Goal: Task Accomplishment & Management: Manage account settings

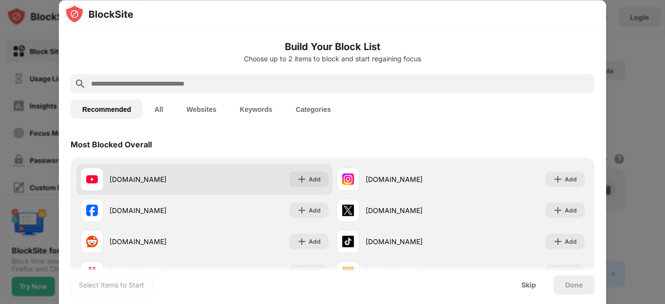
click at [124, 178] on div "[DOMAIN_NAME]" at bounding box center [157, 179] width 95 height 10
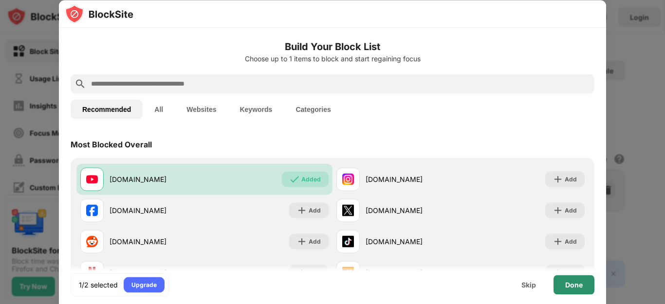
click at [578, 286] on div "Done" at bounding box center [574, 285] width 18 height 8
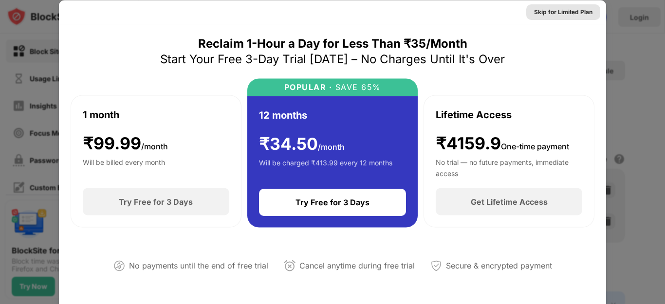
click at [557, 13] on div "Skip for Limited Plan" at bounding box center [563, 12] width 58 height 10
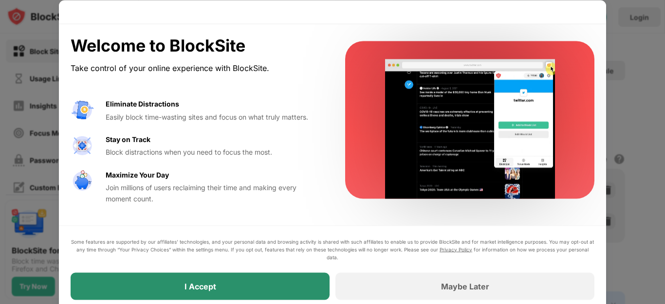
click at [210, 281] on div "I Accept" at bounding box center [200, 286] width 259 height 27
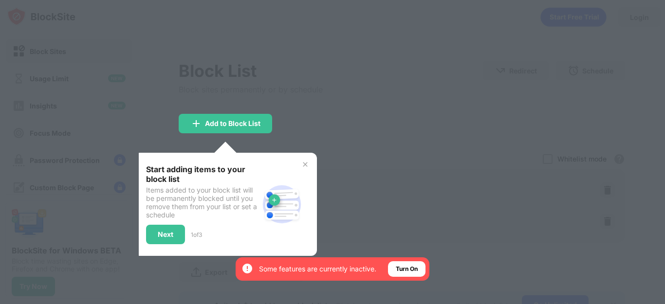
click at [165, 235] on div "Next" at bounding box center [166, 235] width 16 height 8
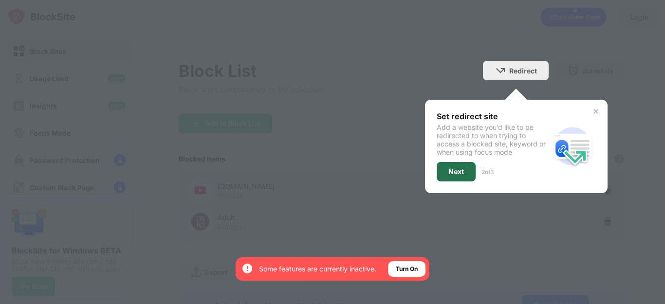
click at [448, 173] on div "Next" at bounding box center [456, 172] width 16 height 8
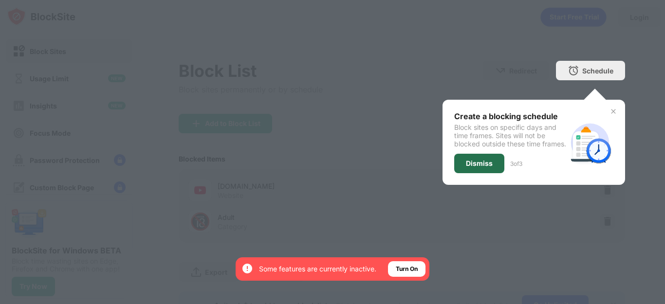
click at [463, 167] on div "Dismiss" at bounding box center [479, 163] width 50 height 19
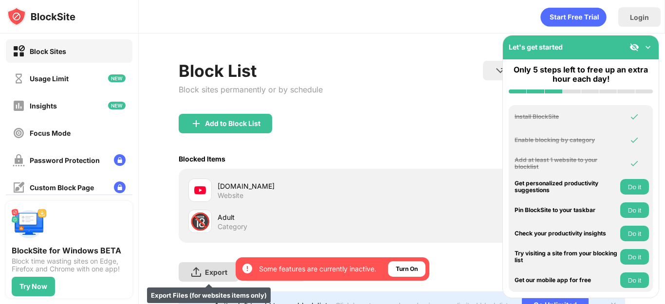
click at [192, 271] on img at bounding box center [196, 272] width 12 height 12
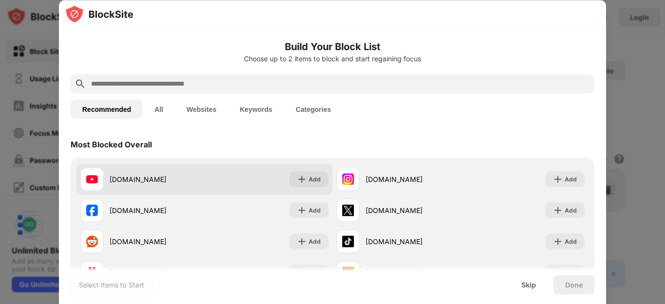
click at [127, 178] on div "[DOMAIN_NAME]" at bounding box center [157, 179] width 95 height 10
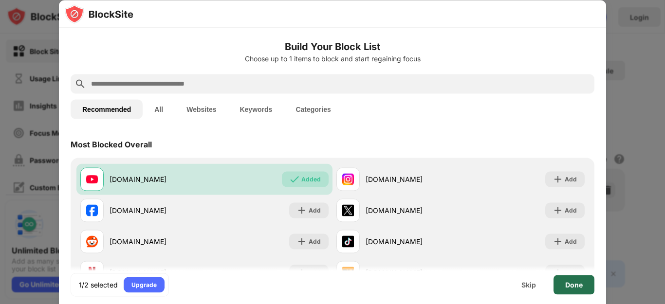
click at [578, 287] on div "Done" at bounding box center [574, 285] width 18 height 8
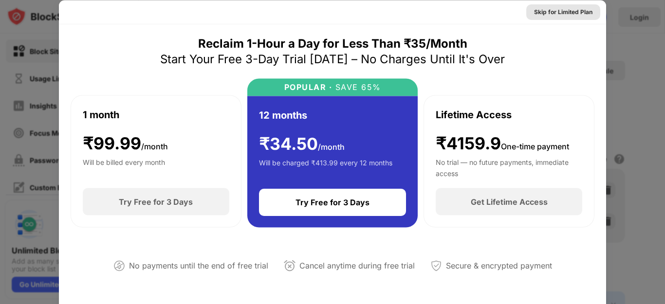
click at [553, 12] on div "Skip for Limited Plan" at bounding box center [563, 12] width 58 height 10
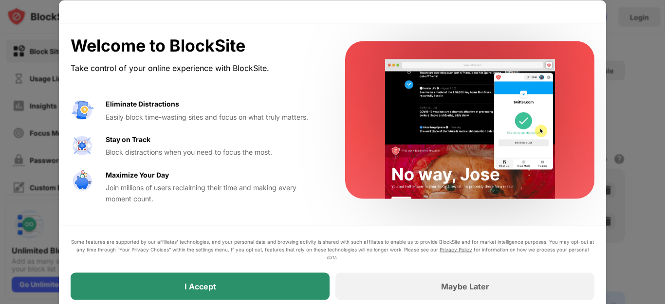
click at [257, 281] on div "I Accept" at bounding box center [200, 286] width 259 height 27
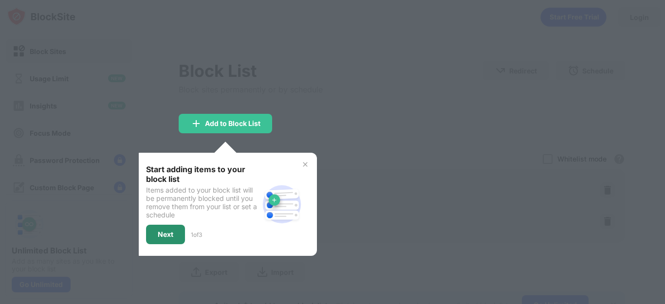
click at [165, 238] on div "Next" at bounding box center [166, 235] width 16 height 8
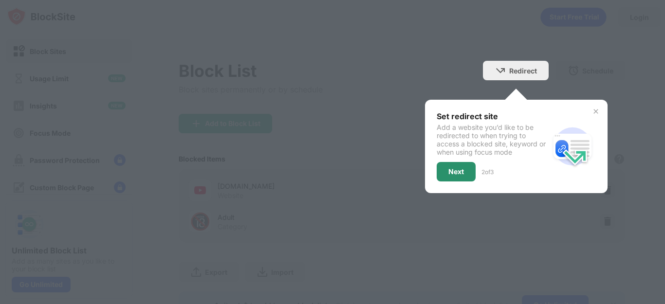
click at [458, 171] on div "Next" at bounding box center [456, 171] width 39 height 19
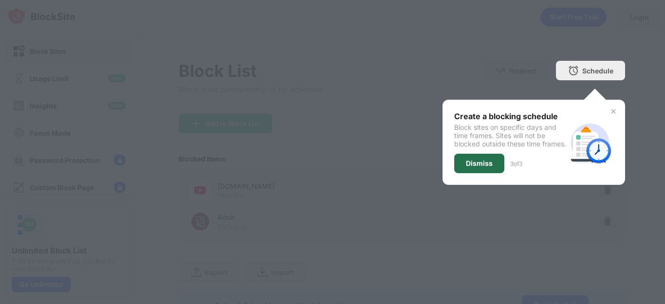
click at [466, 164] on div "Dismiss" at bounding box center [479, 164] width 27 height 8
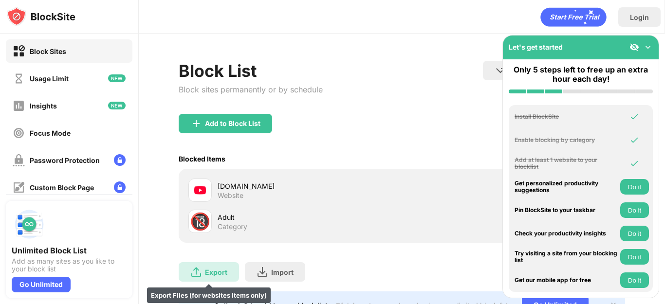
click at [212, 271] on div "Export" at bounding box center [216, 272] width 22 height 8
